Goal: Task Accomplishment & Management: Manage account settings

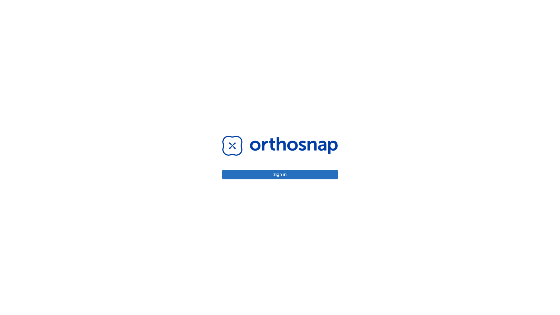
click at [280, 174] on button "Sign in" at bounding box center [280, 175] width 116 height 10
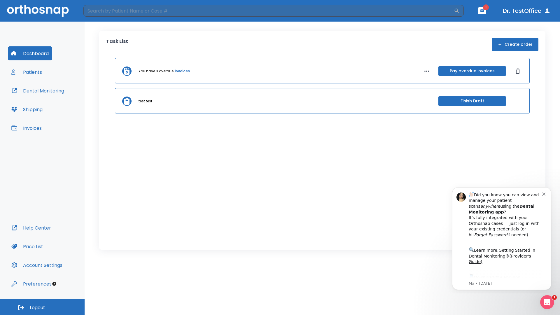
click at [42, 307] on span "Logout" at bounding box center [37, 308] width 15 height 6
